Goal: Information Seeking & Learning: Compare options

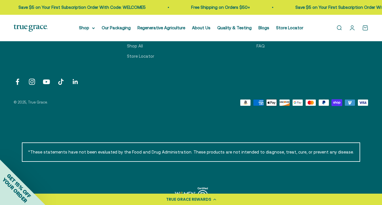
scroll to position [1809, 0]
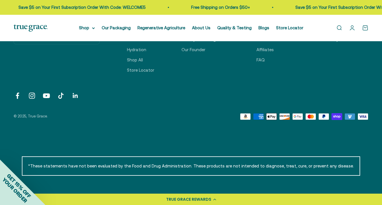
click at [32, 93] on icon "Follow on Instagram" at bounding box center [32, 96] width 8 height 8
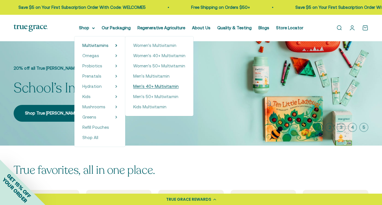
click at [156, 85] on span "Men's 40+ Multivitamin" at bounding box center [155, 86] width 45 height 5
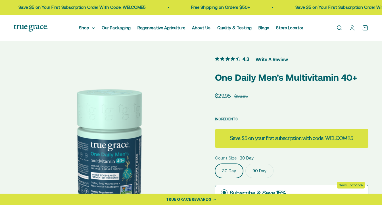
scroll to position [139, 0]
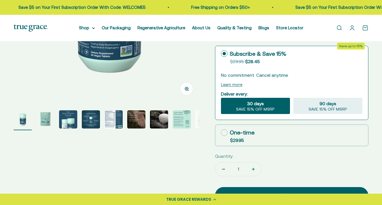
click at [111, 120] on img "Go to item 5" at bounding box center [114, 119] width 18 height 18
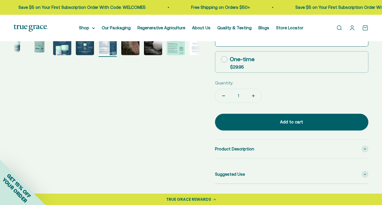
scroll to position [213, 0]
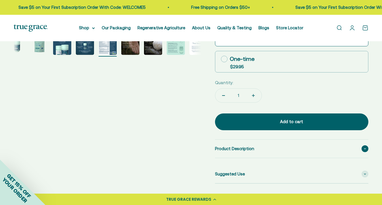
click at [268, 147] on div "Product Description" at bounding box center [292, 149] width 154 height 18
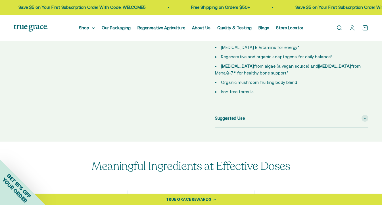
scroll to position [335, 0]
click at [251, 113] on div "Suggested Use" at bounding box center [292, 118] width 154 height 18
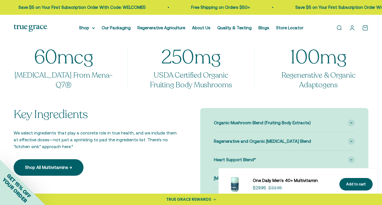
scroll to position [500, 0]
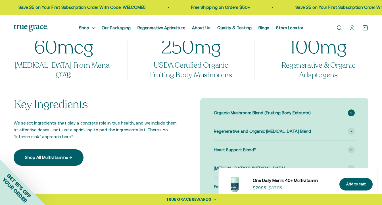
click at [255, 112] on span "Organic Mushroom Blend (Fruiting Body Extracts)" at bounding box center [262, 112] width 97 height 7
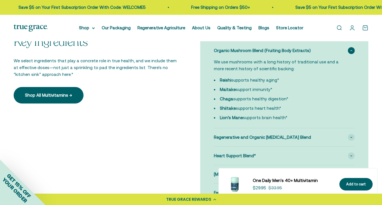
scroll to position [563, 0]
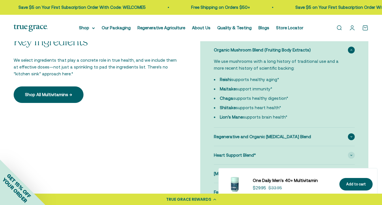
click at [250, 134] on span "Regenerative and Organic [MEDICAL_DATA] Blend" at bounding box center [262, 136] width 97 height 7
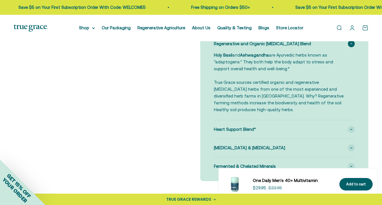
scroll to position [656, 0]
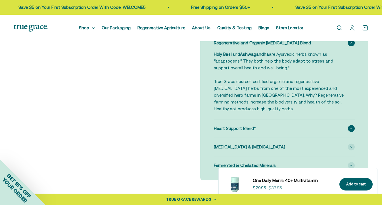
click at [261, 127] on div "Heart Support Blend*" at bounding box center [284, 128] width 141 height 18
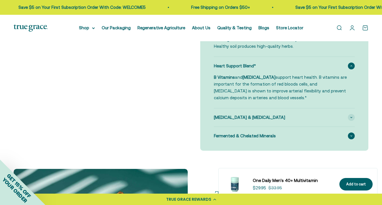
scroll to position [720, 0]
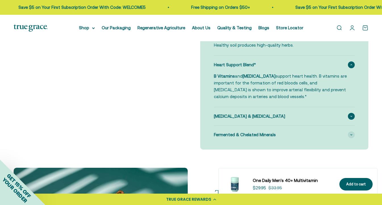
click at [278, 115] on div "[MEDICAL_DATA] & [MEDICAL_DATA]" at bounding box center [284, 116] width 141 height 18
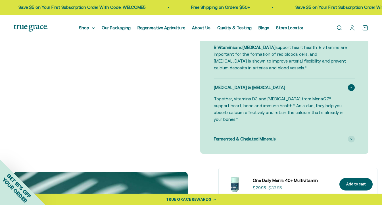
scroll to position [750, 0]
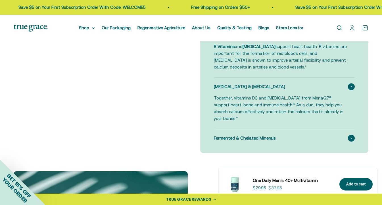
click at [286, 129] on div "Fermented & Chelated Minerals" at bounding box center [284, 138] width 141 height 18
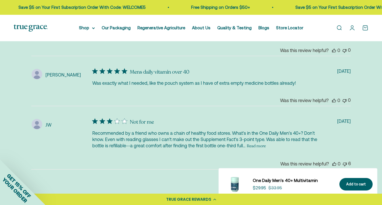
scroll to position [1490, 0]
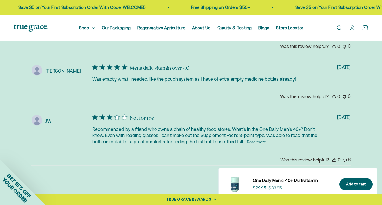
click at [261, 139] on button "Read more" at bounding box center [256, 142] width 19 height 7
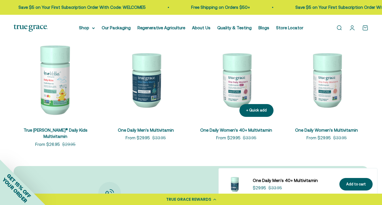
scroll to position [1758, 0]
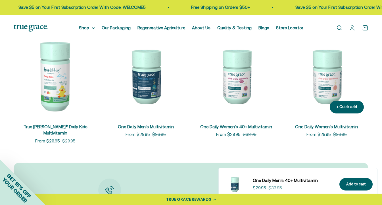
click at [328, 72] on img at bounding box center [327, 76] width 84 height 84
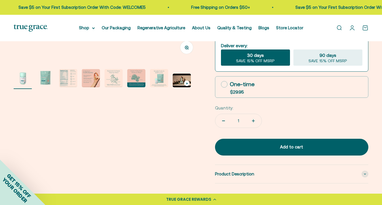
scroll to position [184, 0]
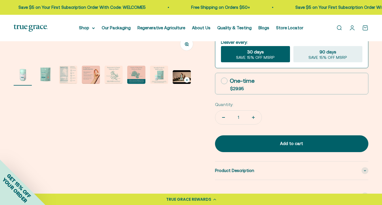
click at [48, 76] on img "Go to item 2" at bounding box center [45, 75] width 18 height 18
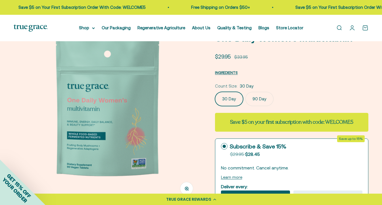
scroll to position [39, 0]
click at [159, 131] on img at bounding box center [108, 110] width 188 height 188
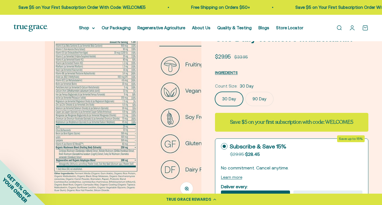
scroll to position [0, 382]
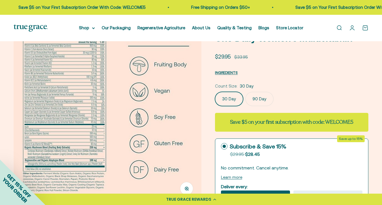
click at [188, 188] on circle "button" at bounding box center [186, 188] width 3 height 3
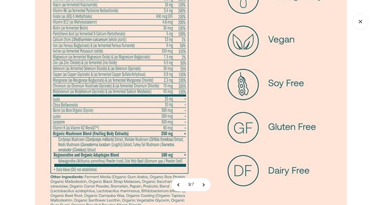
click at [360, 23] on icon "Close gallery" at bounding box center [361, 22] width 16 height 16
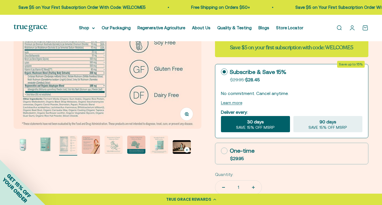
scroll to position [116, 0]
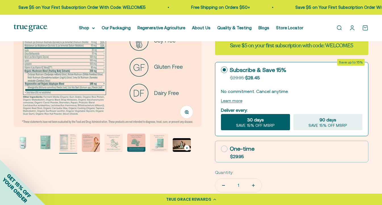
click at [92, 145] on img "Go to item 4" at bounding box center [91, 143] width 18 height 18
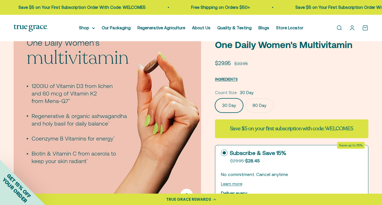
scroll to position [34, 0]
